Goal: Information Seeking & Learning: Learn about a topic

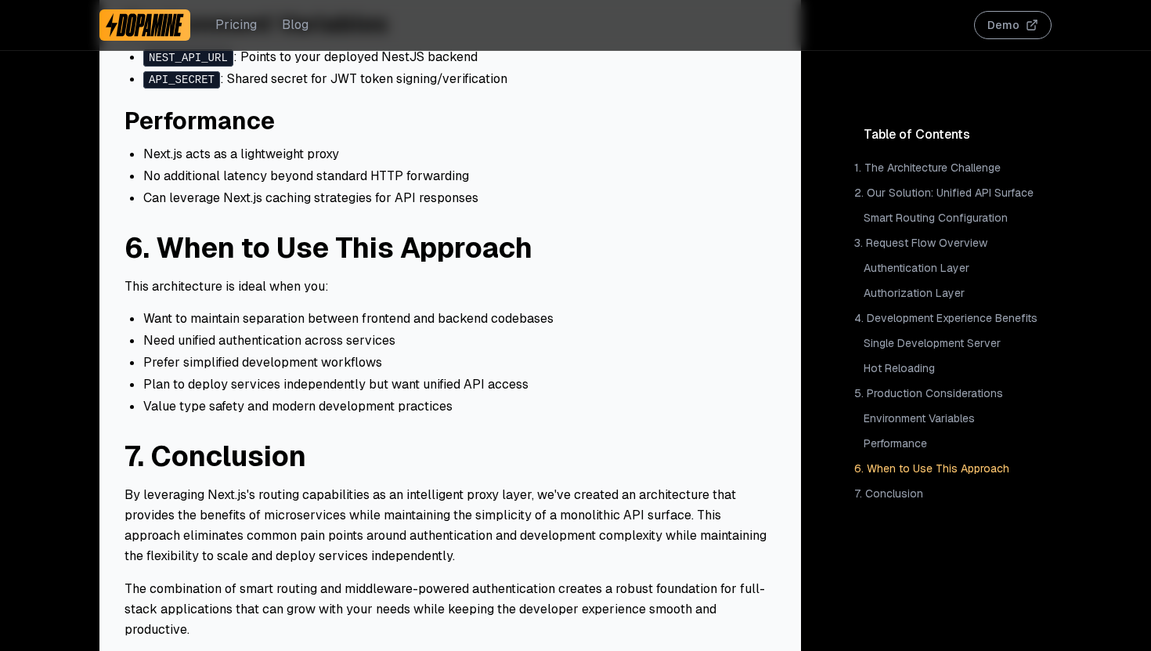
scroll to position [2853, 0]
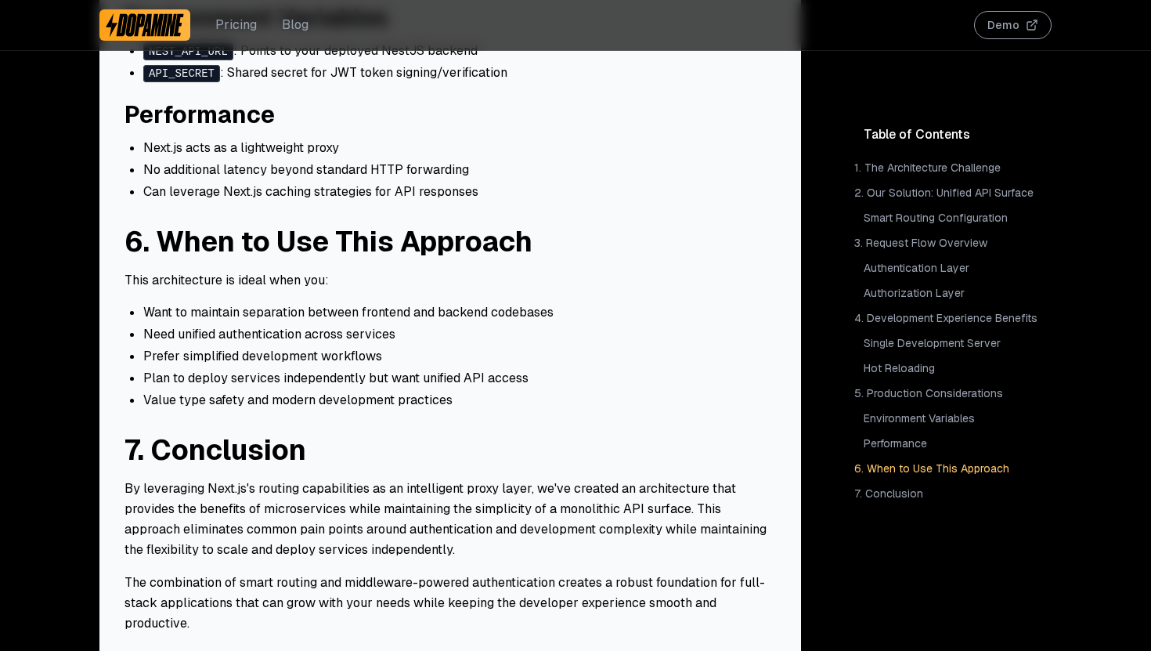
click at [876, 494] on link "7. Conclusion" at bounding box center [951, 493] width 200 height 22
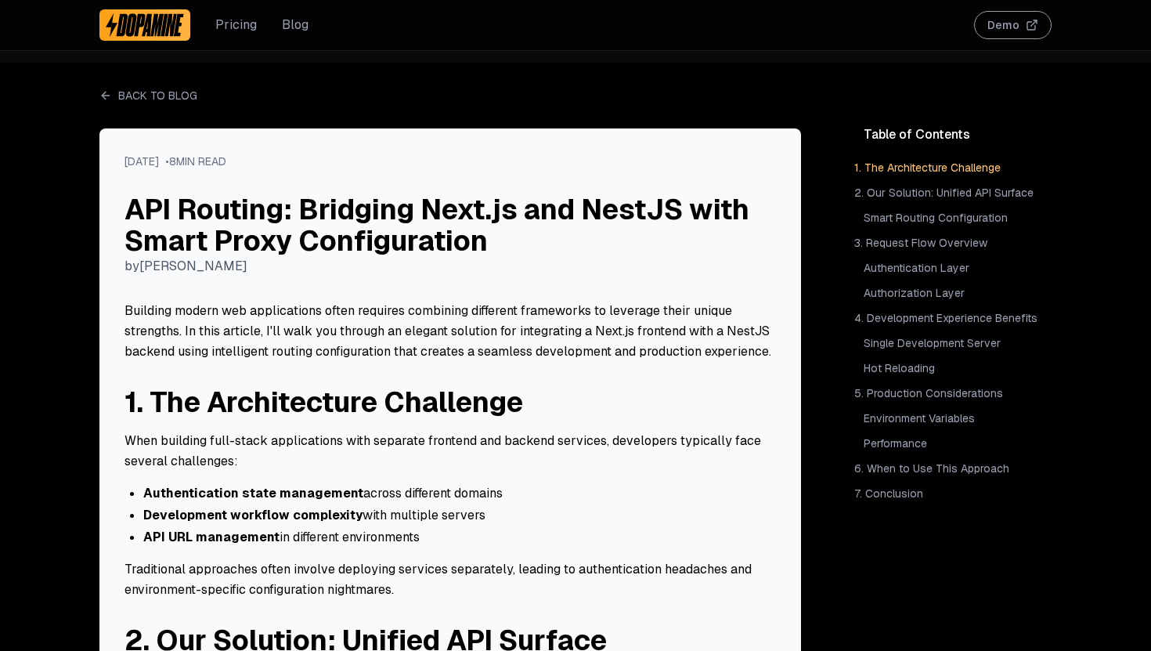
click at [133, 96] on link "Back to Blog" at bounding box center [148, 96] width 98 height 16
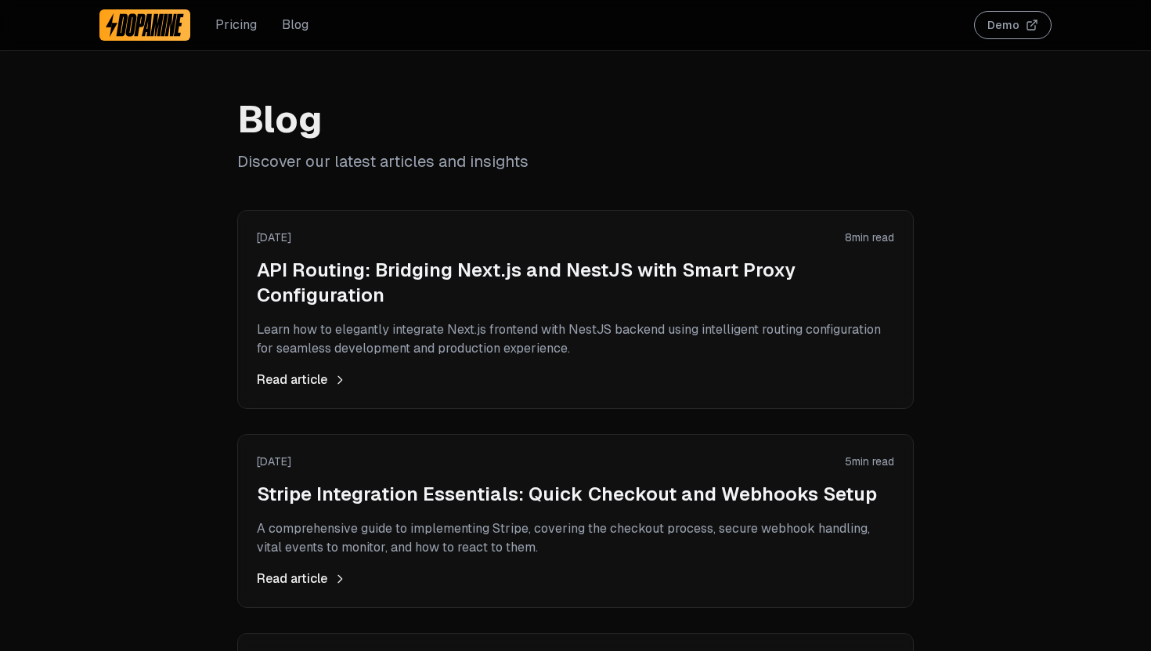
click at [232, 30] on link "Pricing" at bounding box center [235, 25] width 41 height 19
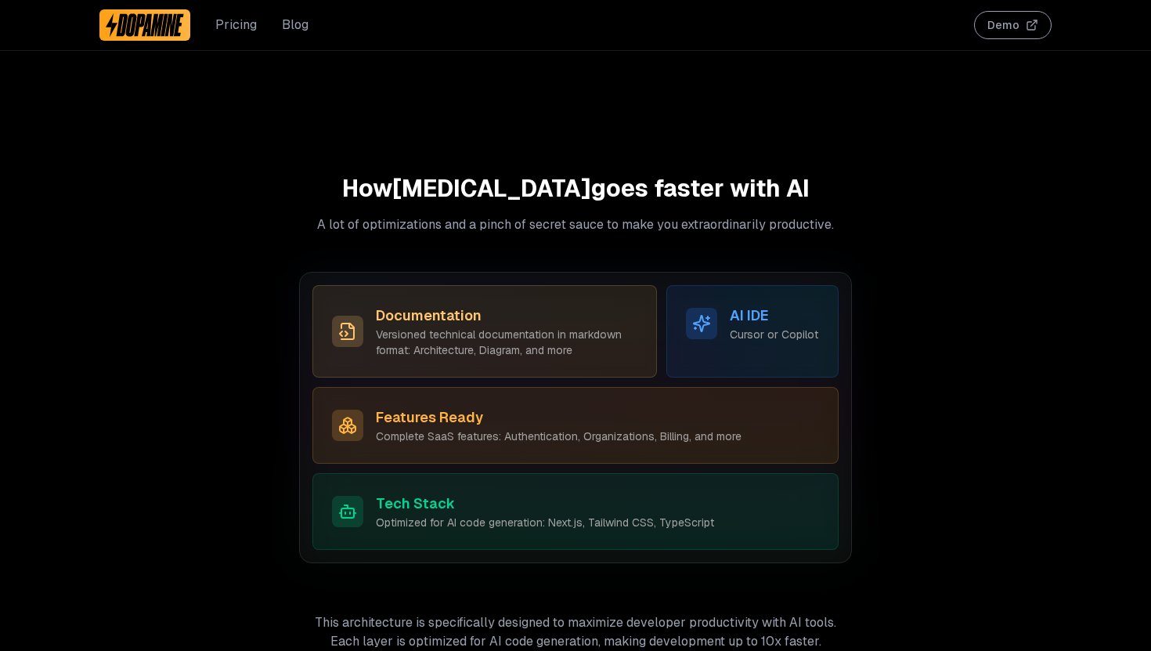
scroll to position [1728, 0]
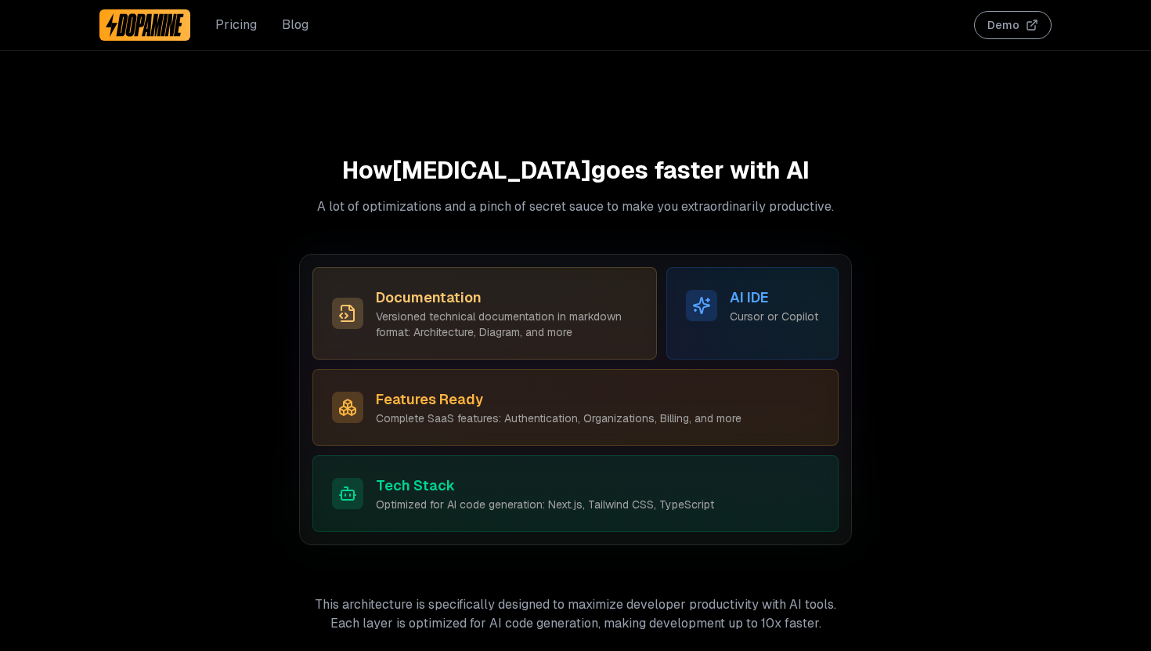
click at [714, 388] on h3 "Features Ready" at bounding box center [559, 399] width 366 height 22
click at [561, 410] on p "Complete SaaS features: Authentication, Organizations, Billing, and more" at bounding box center [559, 418] width 366 height 16
click at [748, 287] on h3 "AI IDE" at bounding box center [774, 298] width 88 height 22
click at [429, 455] on div "Tech Stack Optimized for AI code generation: Next.js, Tailwind CSS, TypeScript" at bounding box center [575, 493] width 526 height 77
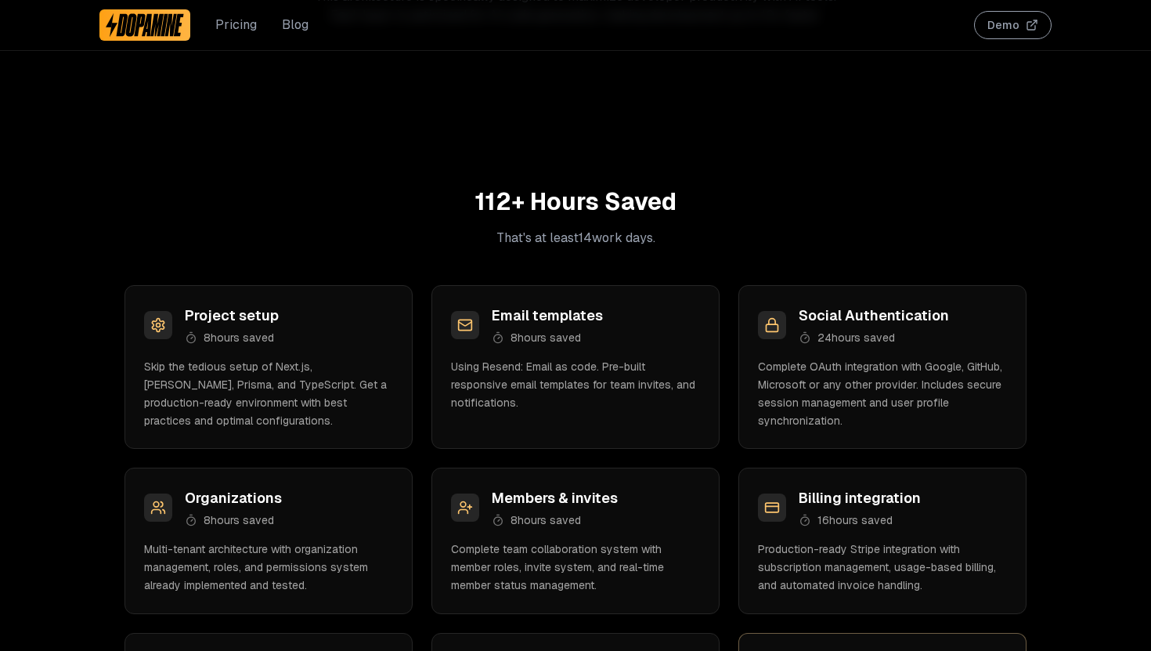
scroll to position [2336, 0]
click at [995, 23] on button "Demo" at bounding box center [1012, 25] width 77 height 28
click at [245, 33] on link "Pricing" at bounding box center [235, 25] width 41 height 19
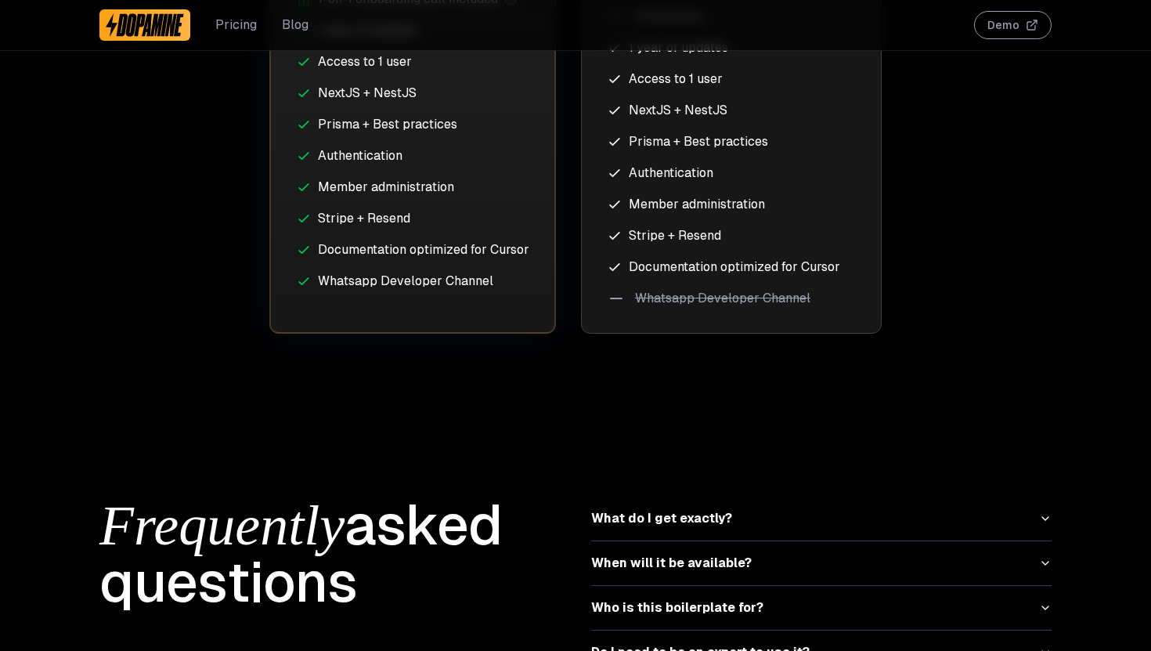
scroll to position [4916, 0]
